Goal: Information Seeking & Learning: Learn about a topic

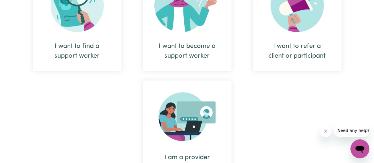
scroll to position [266, 0]
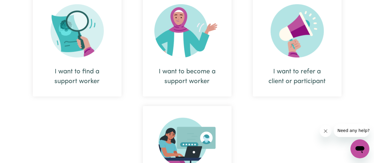
click at [74, 75] on div "I want to find a support worker" at bounding box center [77, 77] width 60 height 20
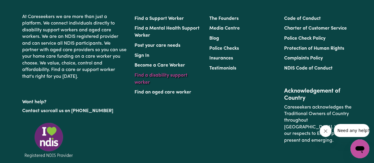
scroll to position [229, 0]
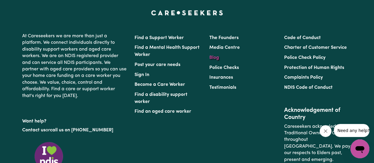
click at [218, 57] on link "Blog" at bounding box center [215, 57] width 10 height 5
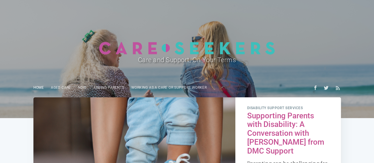
click at [39, 89] on link "Home" at bounding box center [39, 88] width 18 height 12
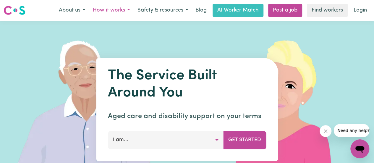
click at [123, 12] on button "How it works" at bounding box center [111, 10] width 45 height 12
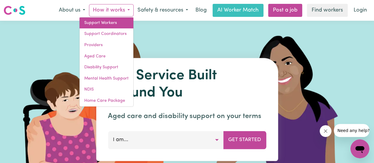
click at [110, 25] on link "Support Workers" at bounding box center [107, 22] width 54 height 11
